Goal: Transaction & Acquisition: Obtain resource

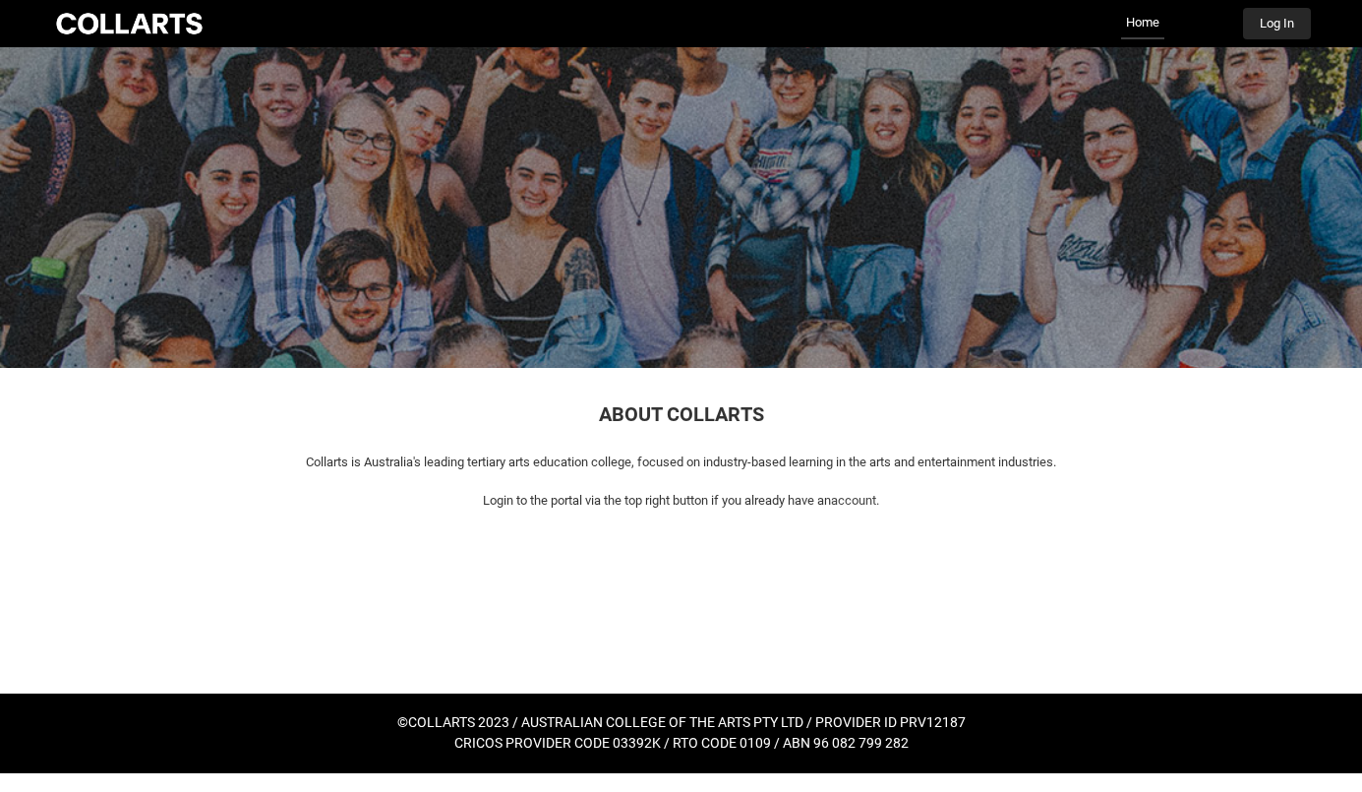
click at [1282, 31] on button "Log In" at bounding box center [1277, 23] width 68 height 31
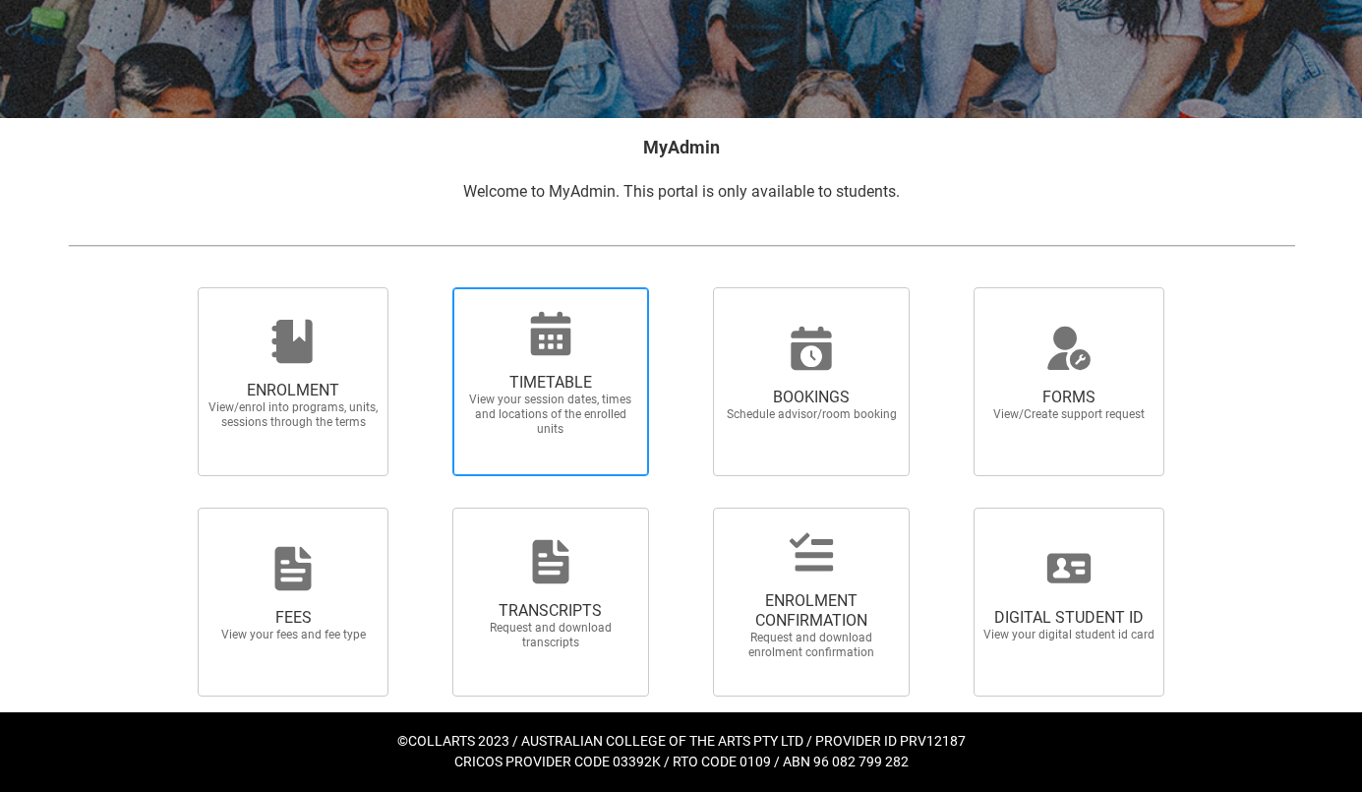
scroll to position [273, 0]
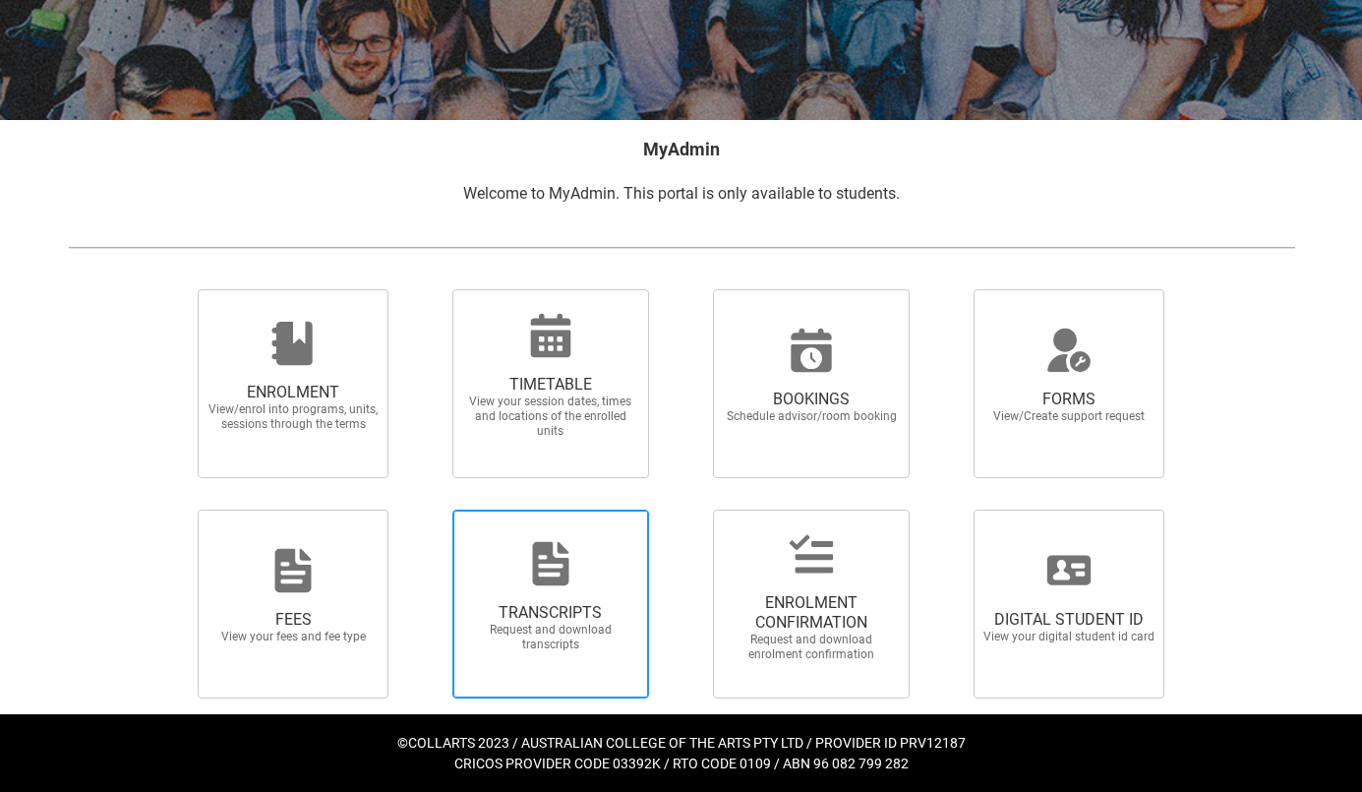
click at [552, 601] on span "TRANSCRIPTS Request and download transcripts" at bounding box center [550, 627] width 189 height 81
click at [428, 509] on input "TRANSCRIPTS Request and download transcripts" at bounding box center [427, 508] width 1 height 1
radio input "true"
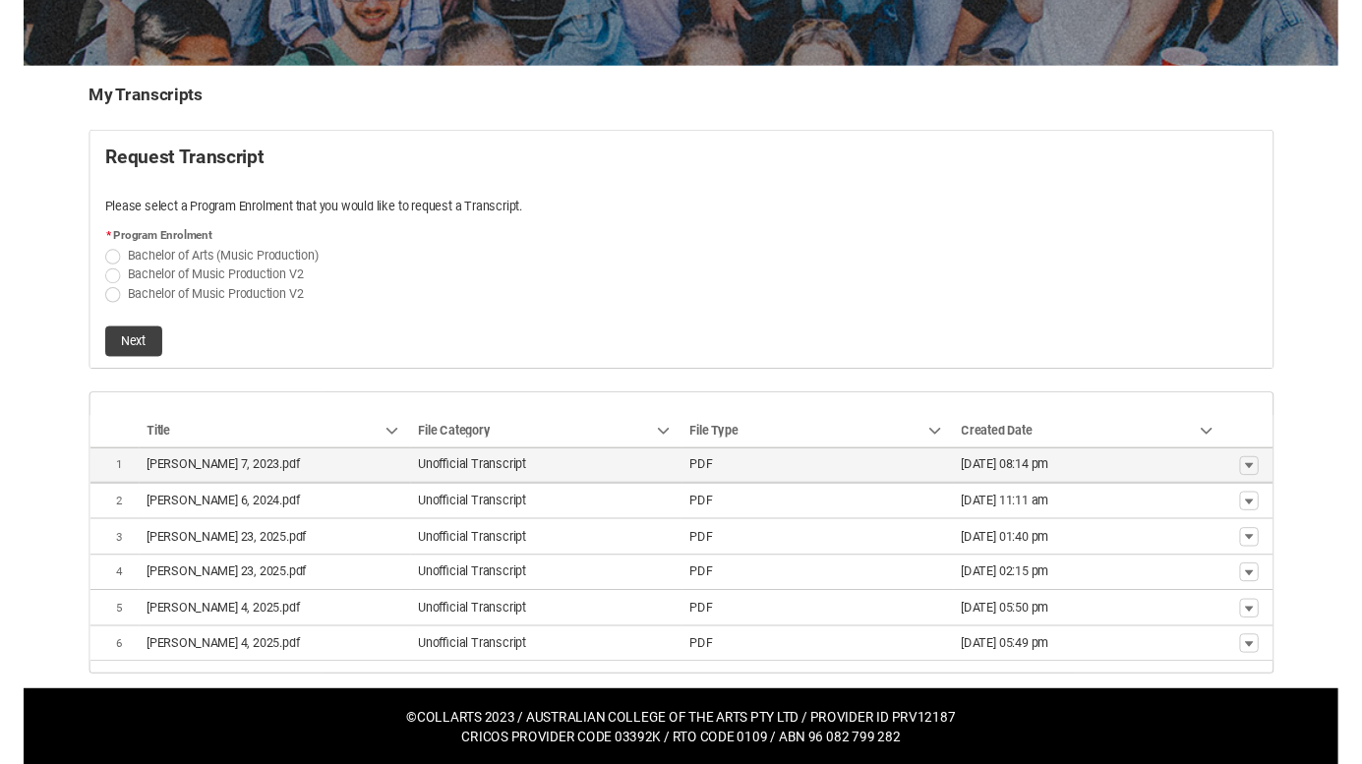
scroll to position [324, 0]
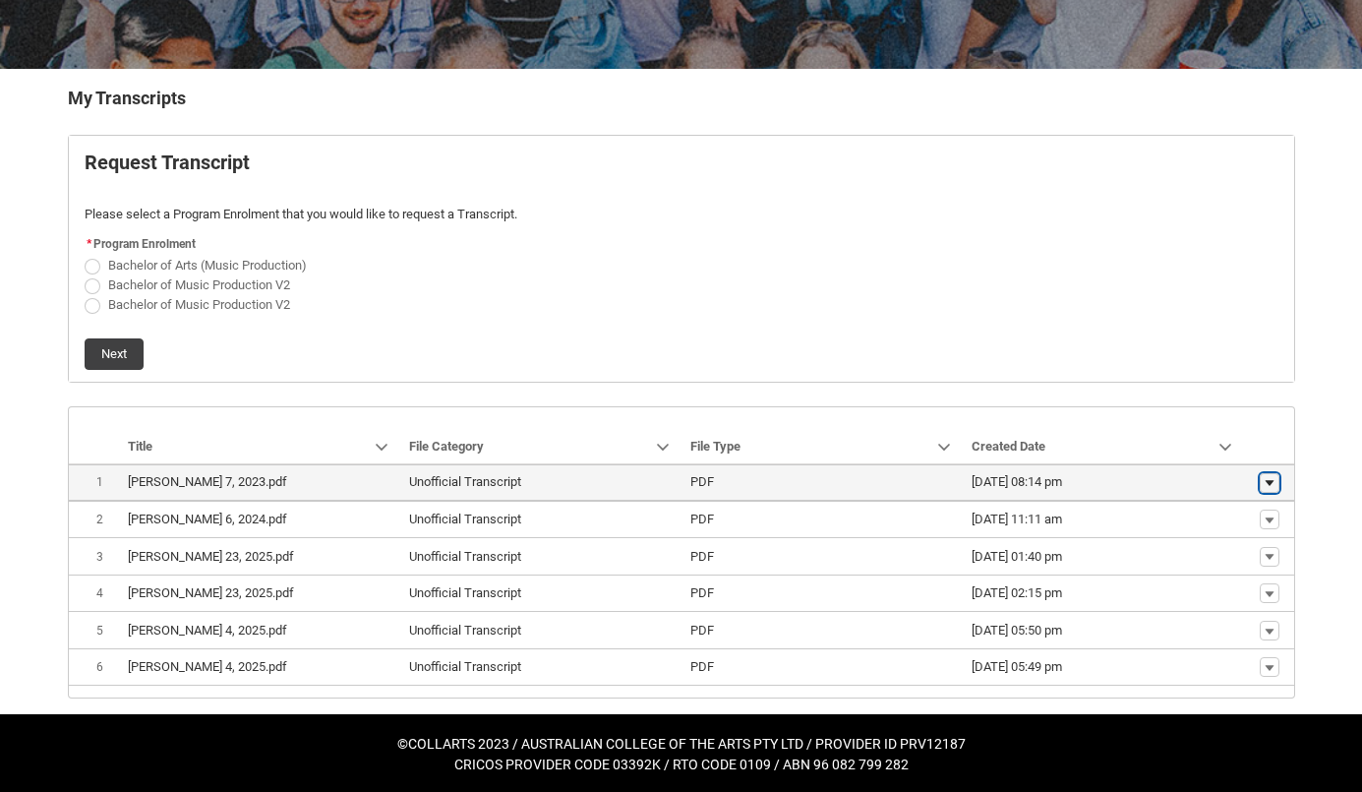
click at [1268, 478] on lightning-primitive-icon "button" at bounding box center [1270, 483] width 12 height 14
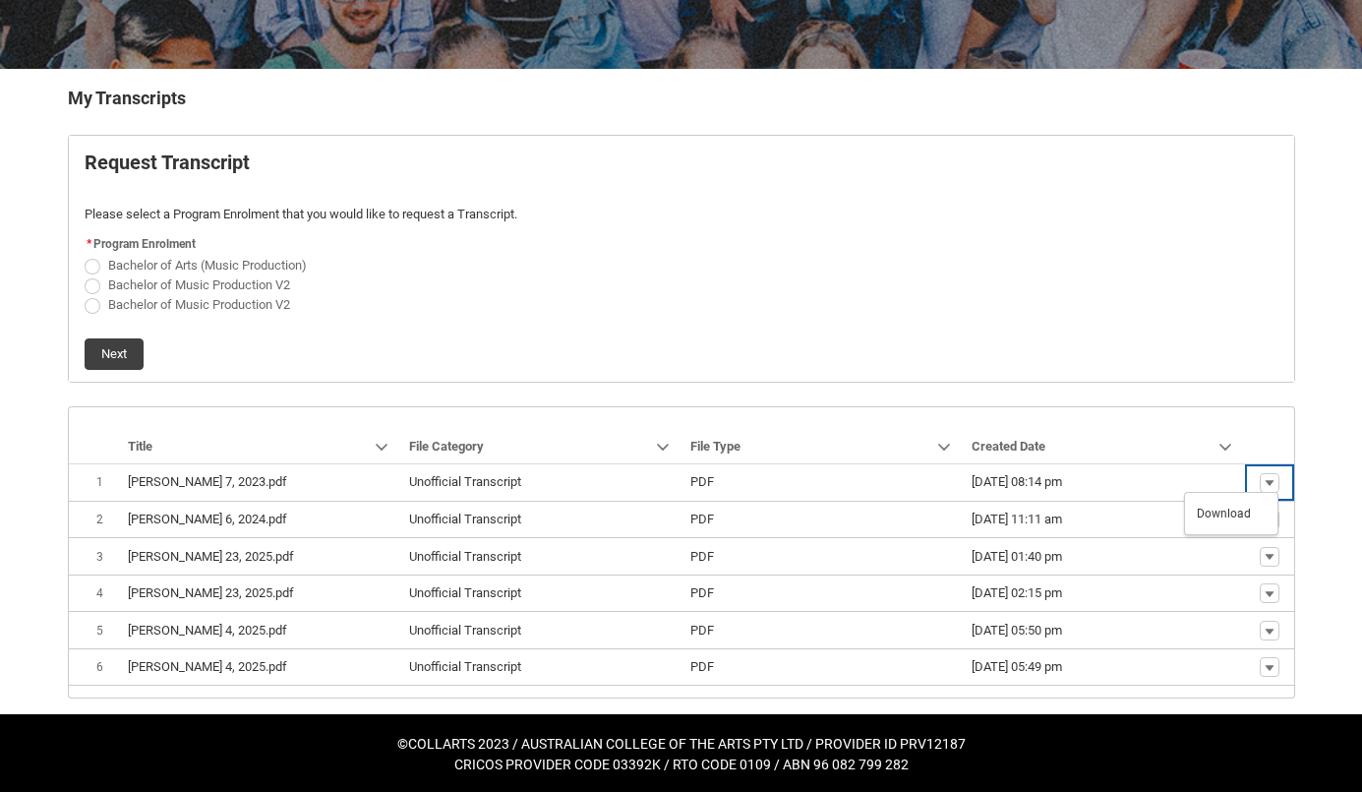
click at [1264, 396] on div "My Transcripts Request Transcript Please select a Program Enrolment that you wo…" at bounding box center [681, 392] width 1227 height 614
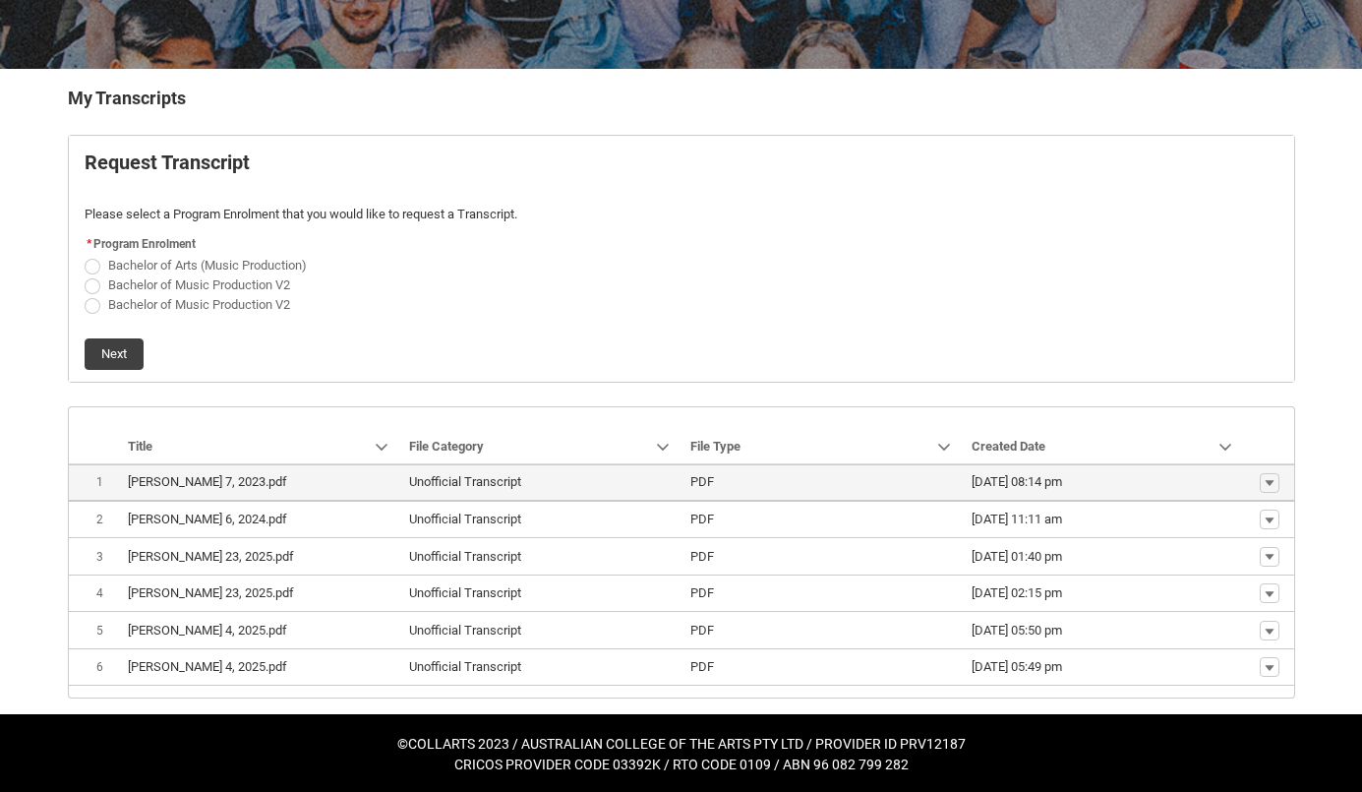
click at [458, 481] on lightning-base-formatted-text "Unofficial Transcript" at bounding box center [465, 481] width 112 height 15
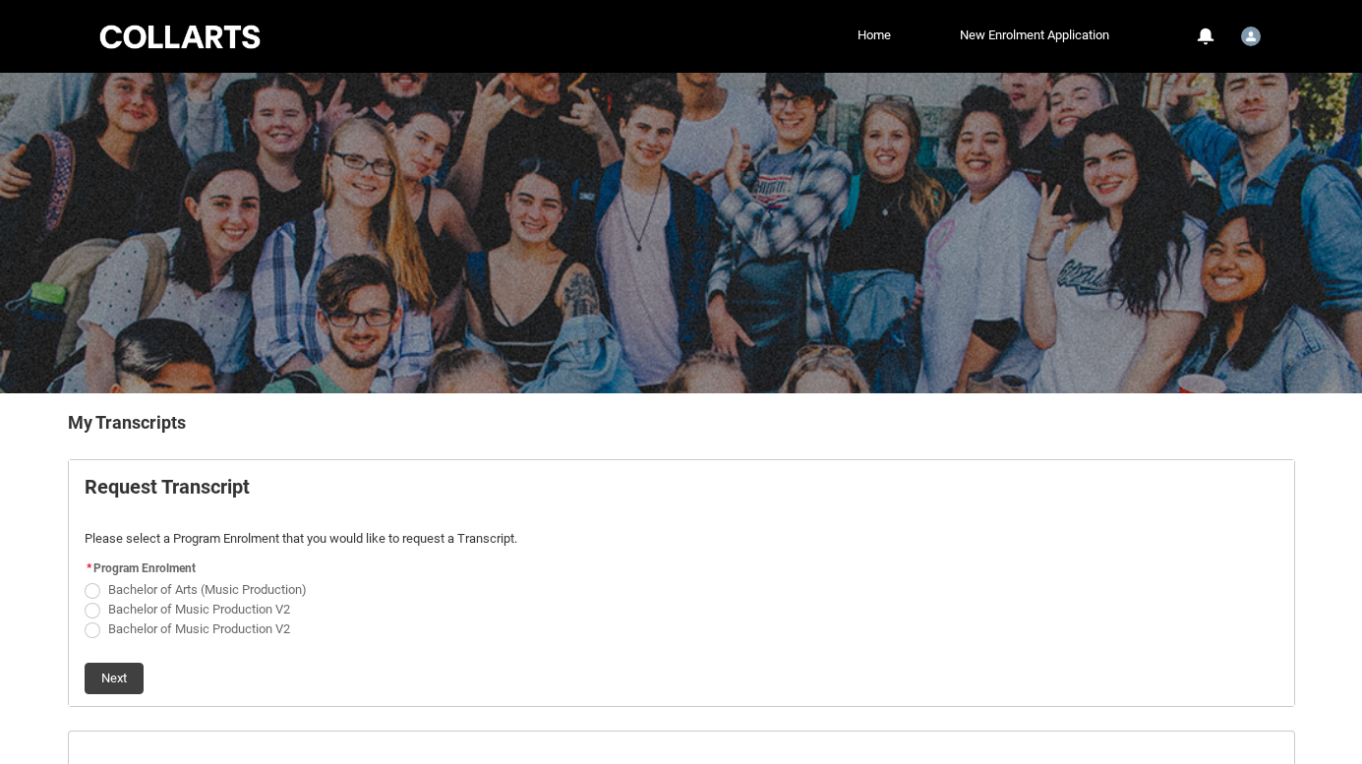
scroll to position [0, 0]
click at [872, 42] on link "Home" at bounding box center [874, 35] width 43 height 29
